Goal: Information Seeking & Learning: Learn about a topic

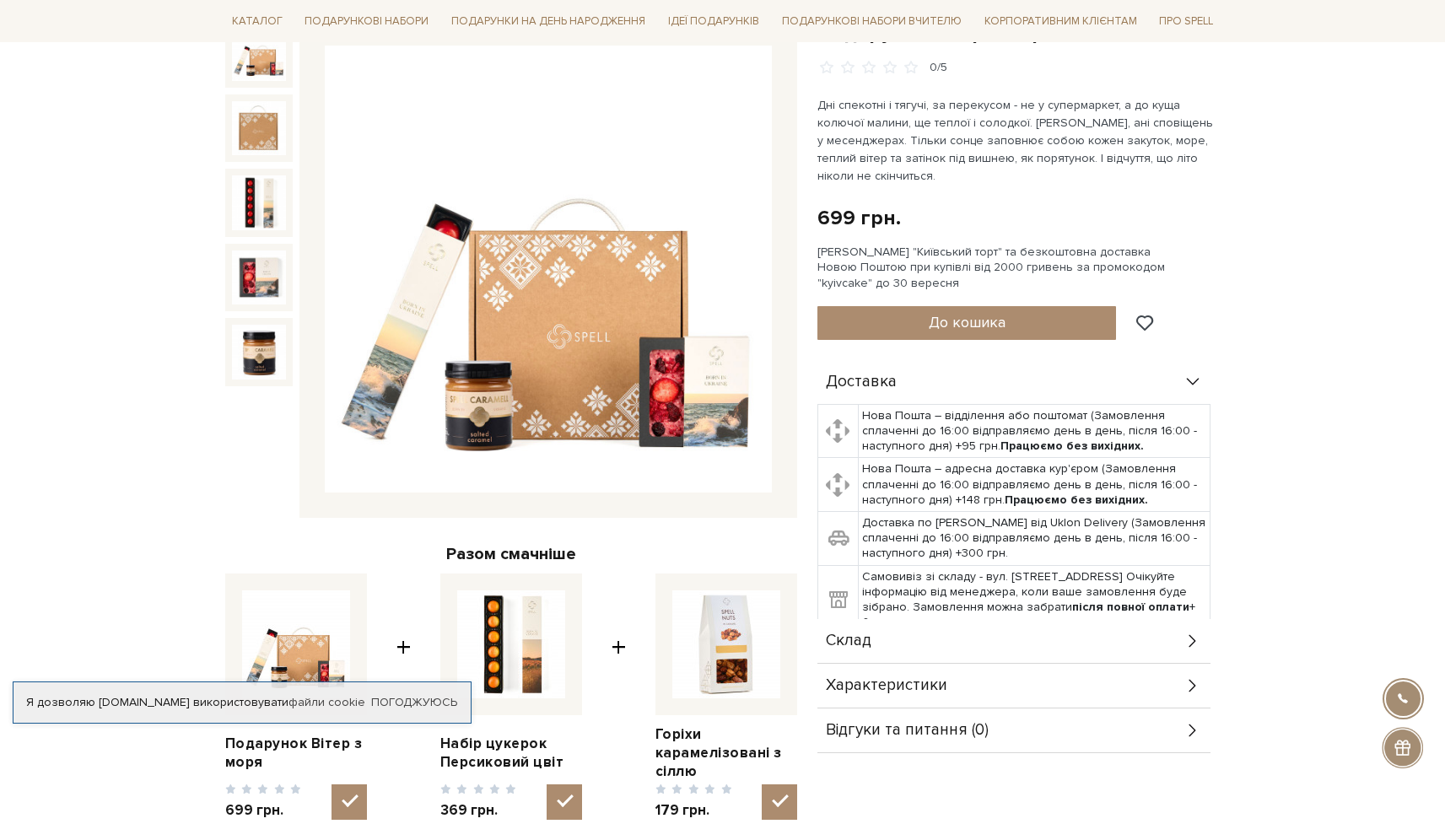
scroll to position [188, 0]
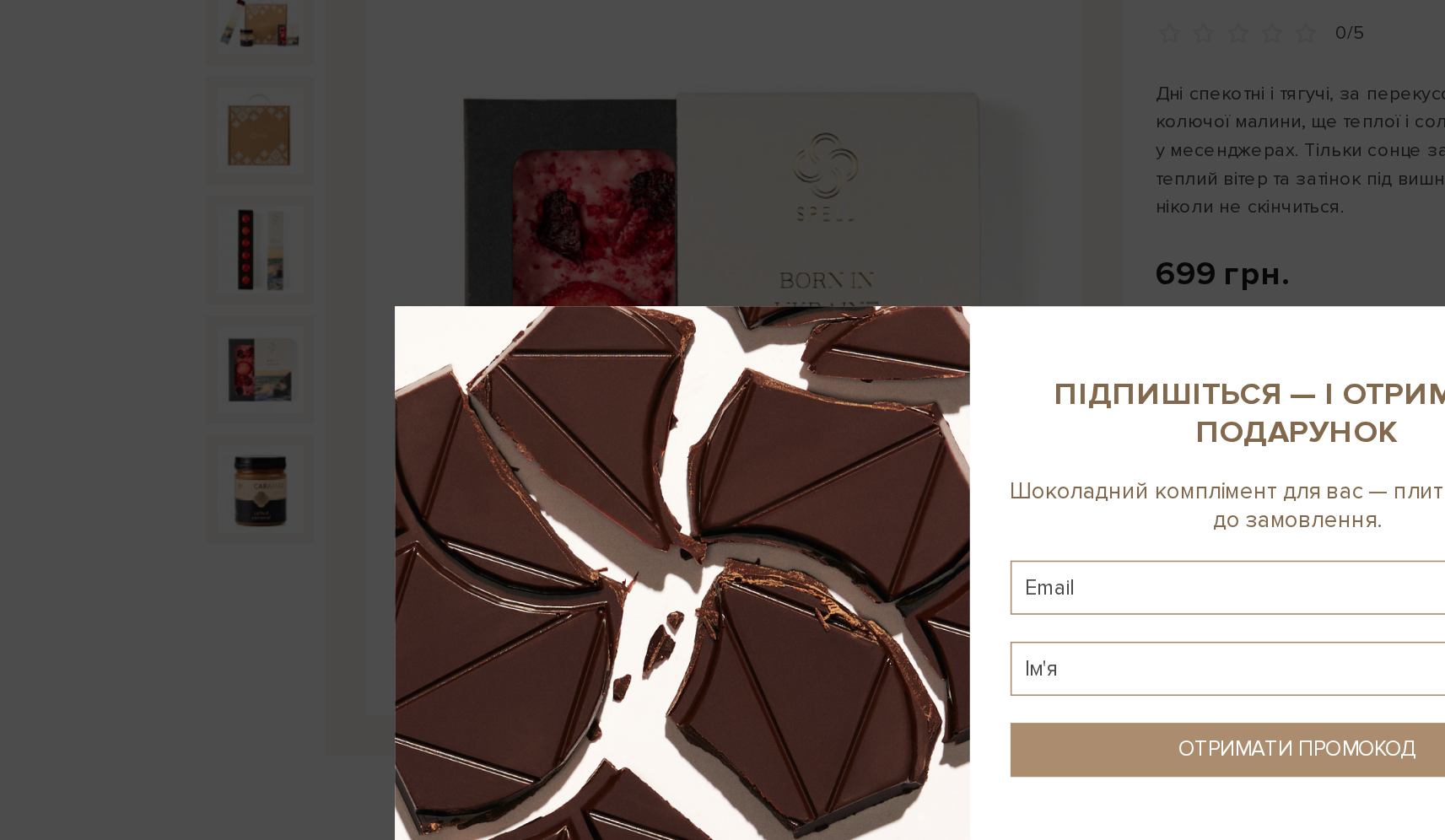
click at [248, 254] on div at bounding box center [722, 420] width 1445 height 840
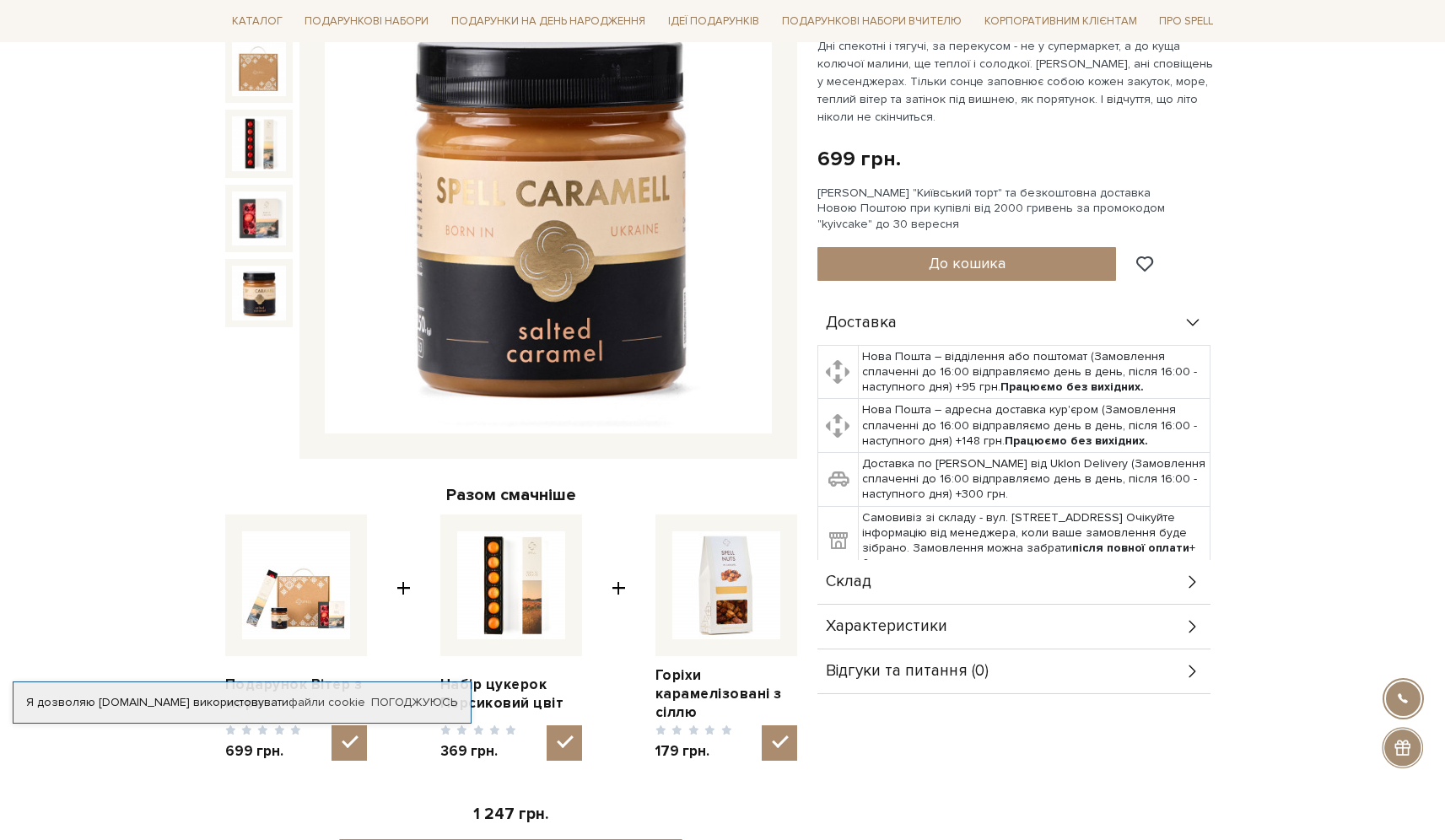
scroll to position [0, 0]
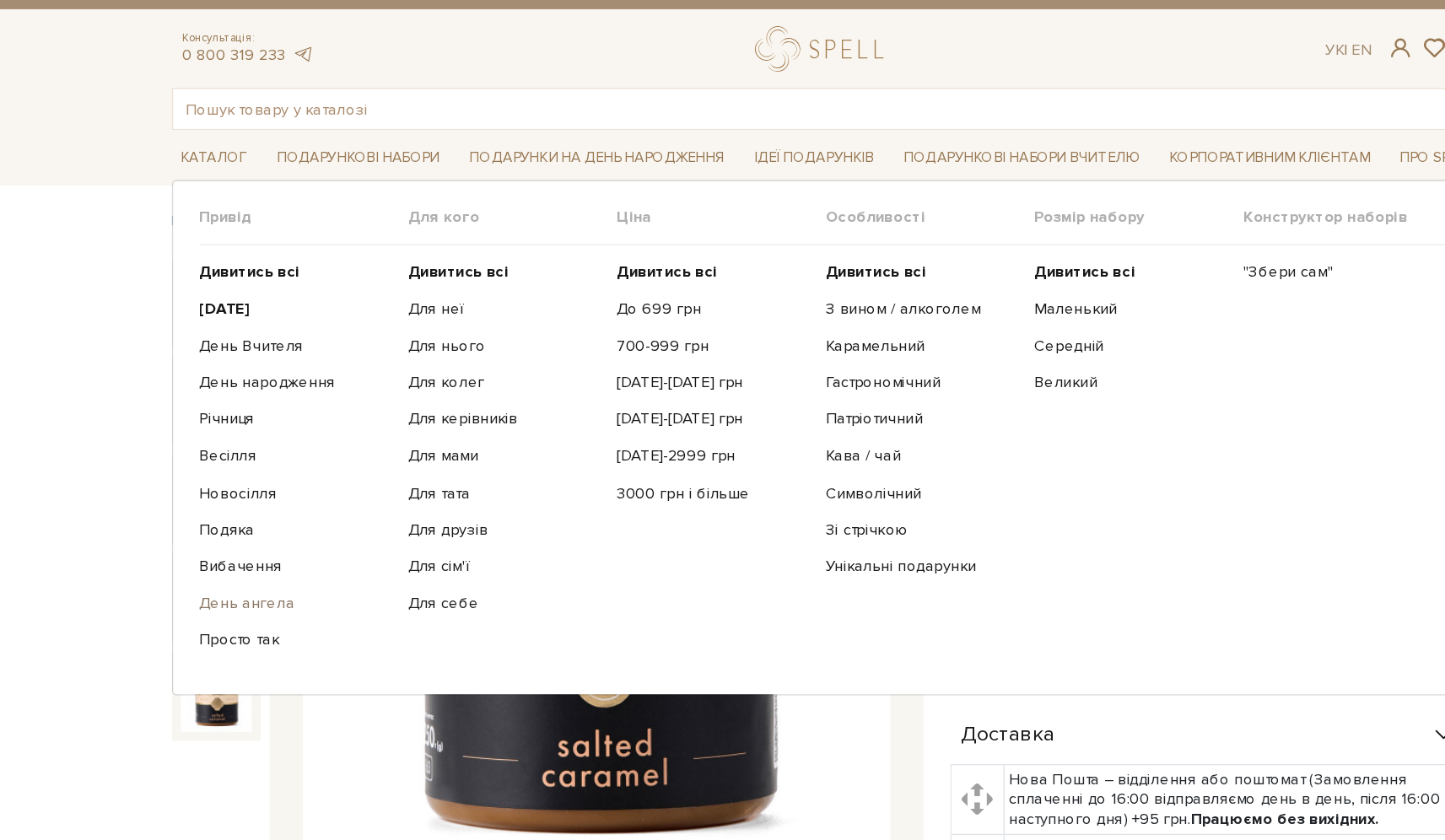
drag, startPoint x: 301, startPoint y: 315, endPoint x: 271, endPoint y: 479, distance: 166.7
click at [273, 505] on link "Просто так" at bounding box center [319, 512] width 146 height 15
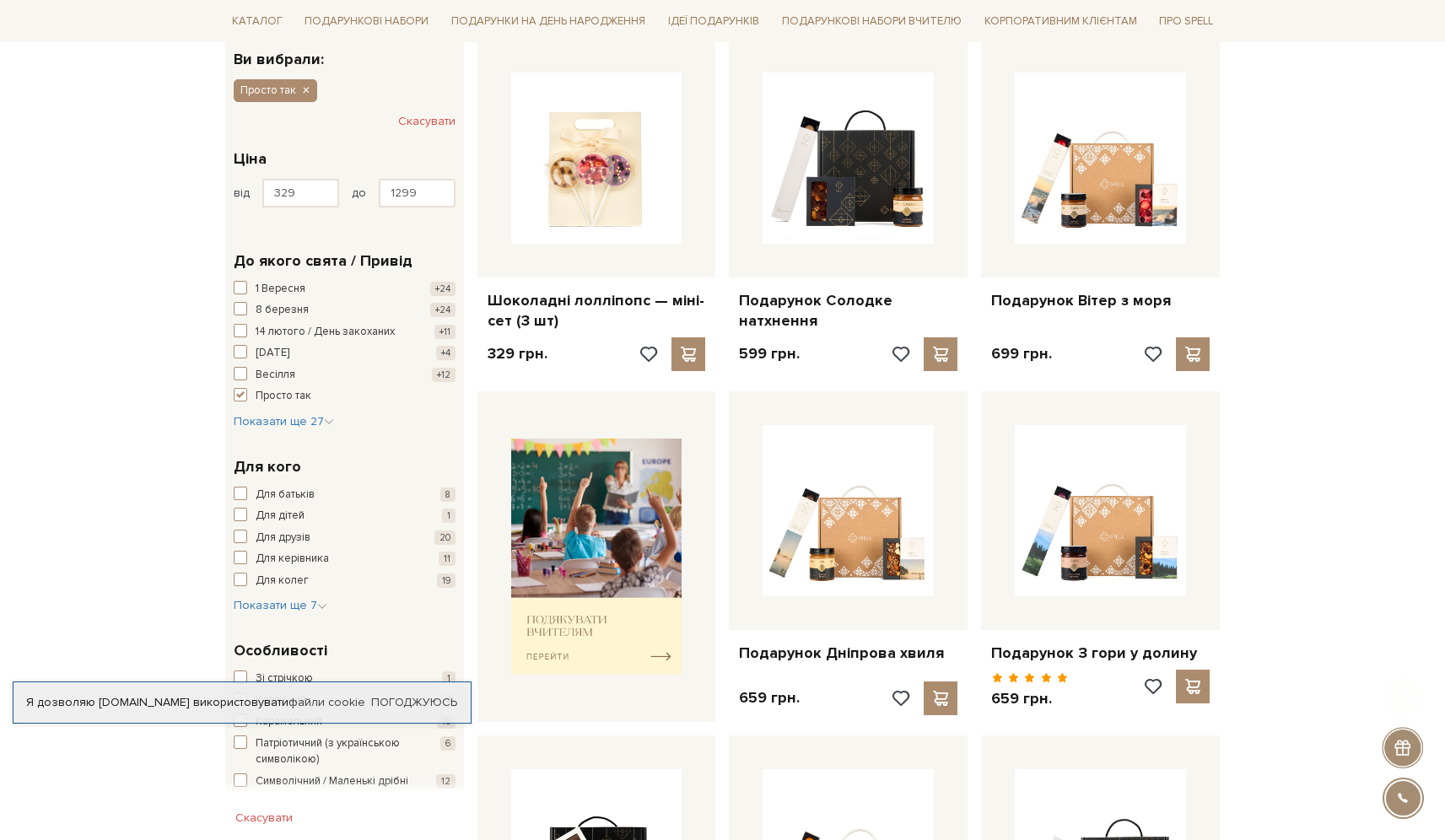
scroll to position [299, 0]
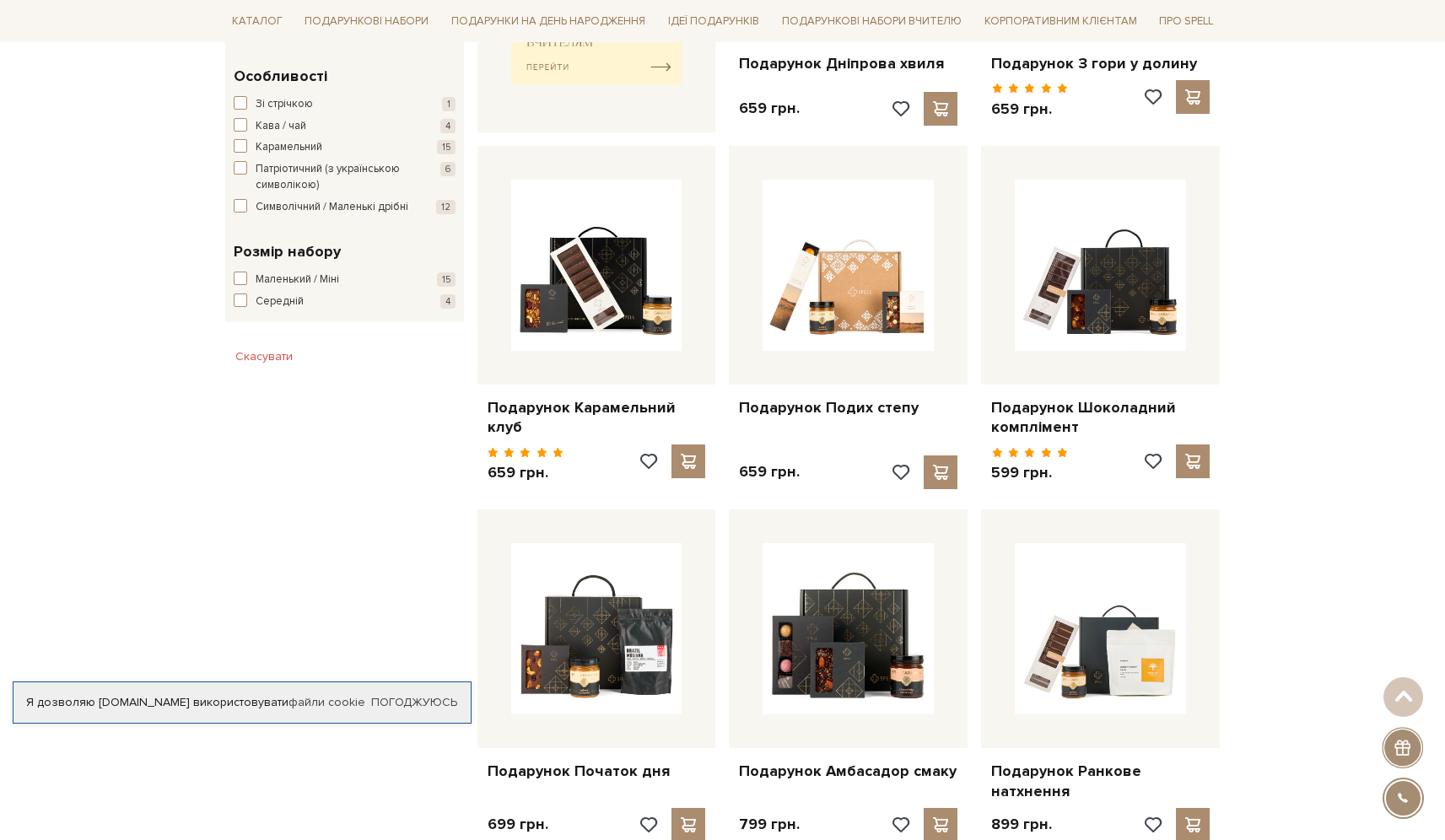
scroll to position [178, 0]
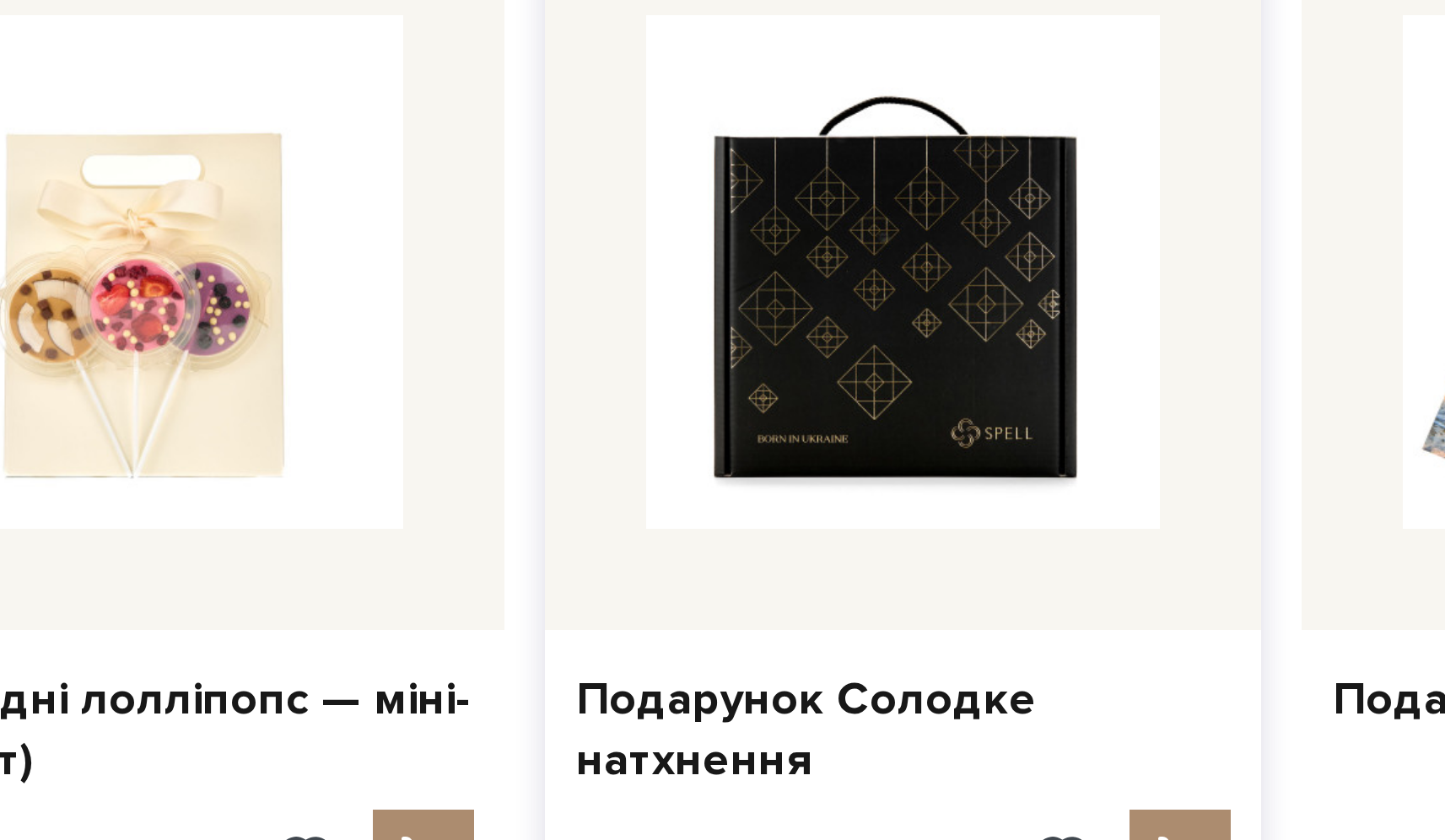
click at [824, 274] on img at bounding box center [847, 265] width 171 height 171
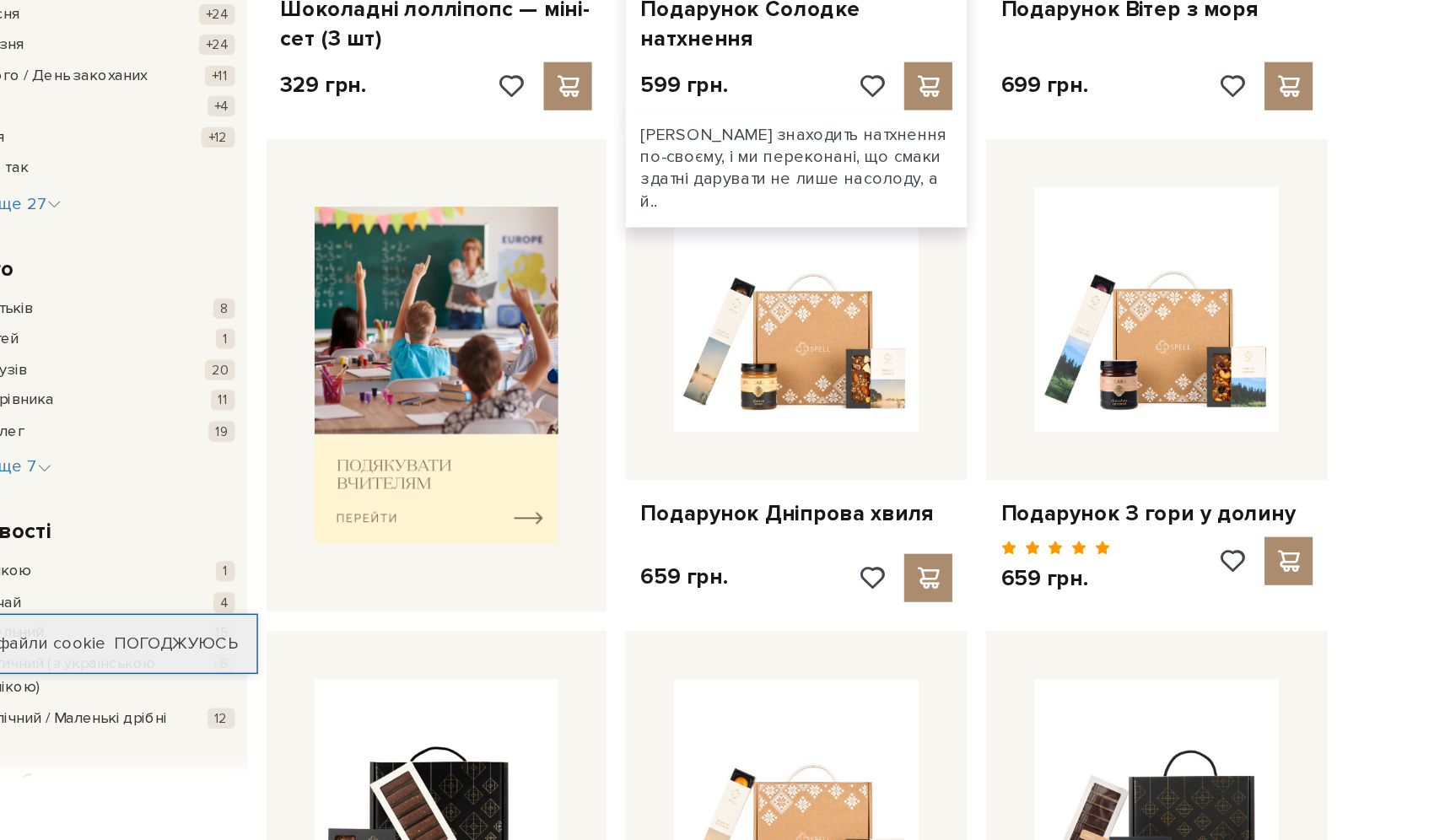
scroll to position [328, 0]
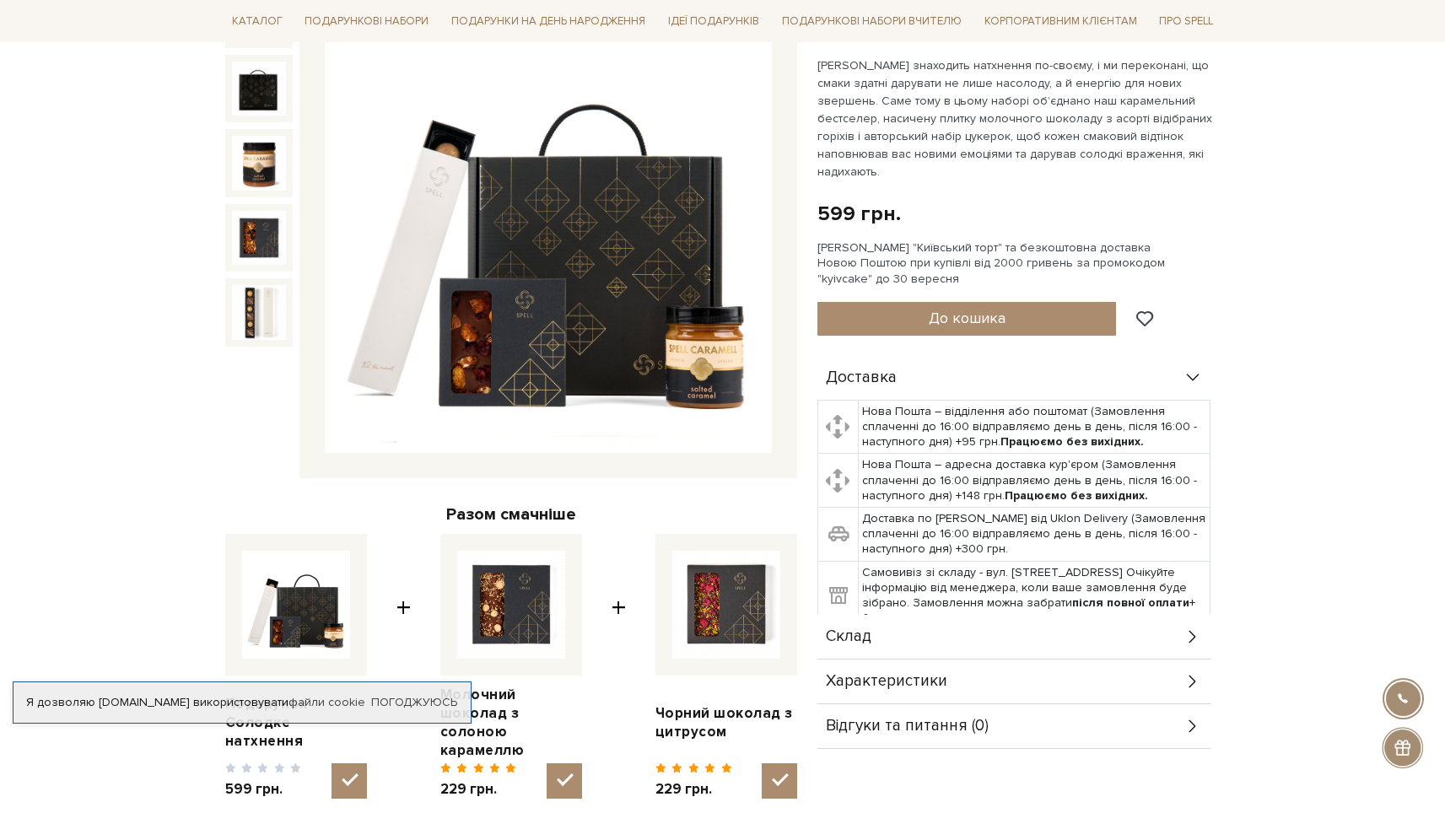
scroll to position [257, 0]
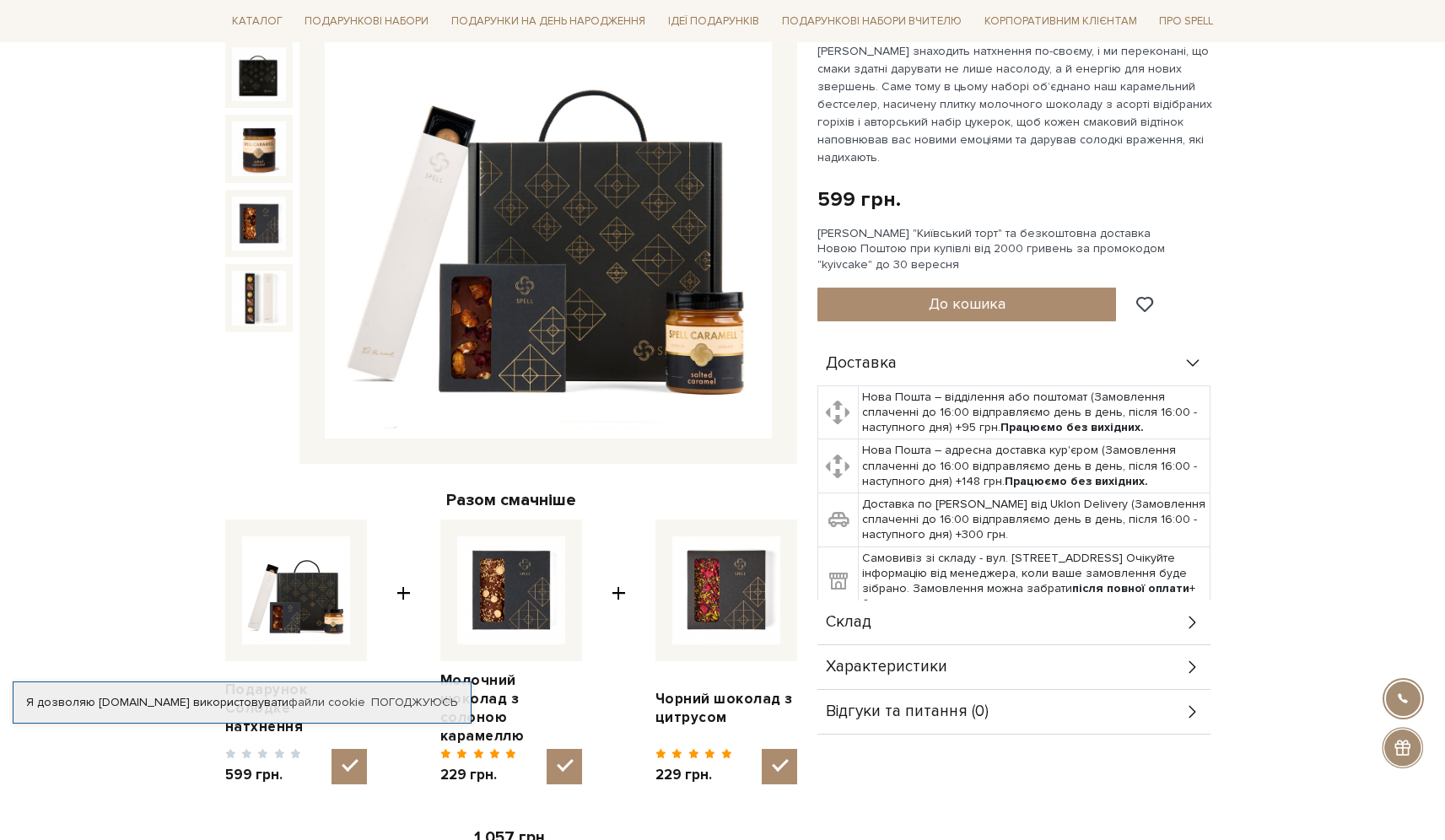
click at [520, 218] on img at bounding box center [548, 215] width 447 height 447
